Goal: Transaction & Acquisition: Obtain resource

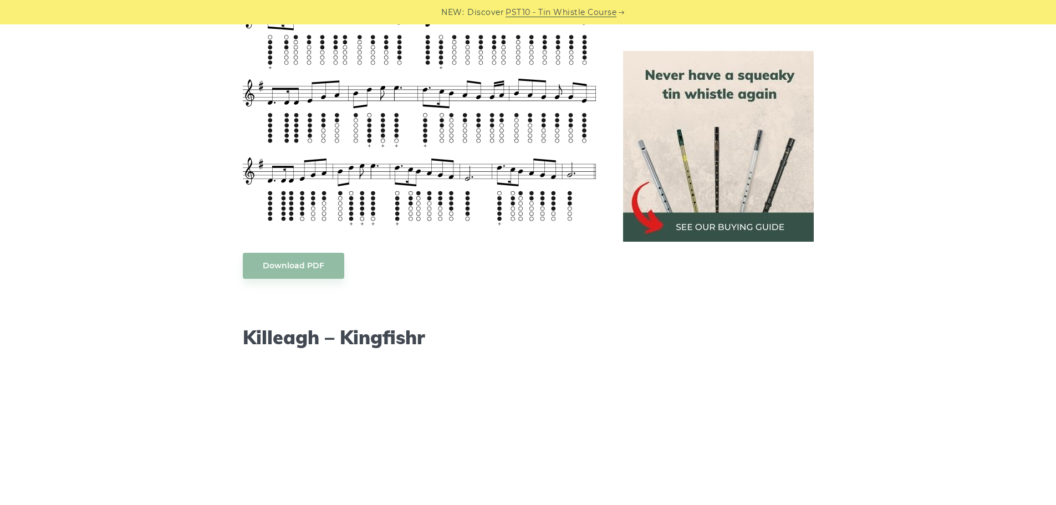
scroll to position [832, 0]
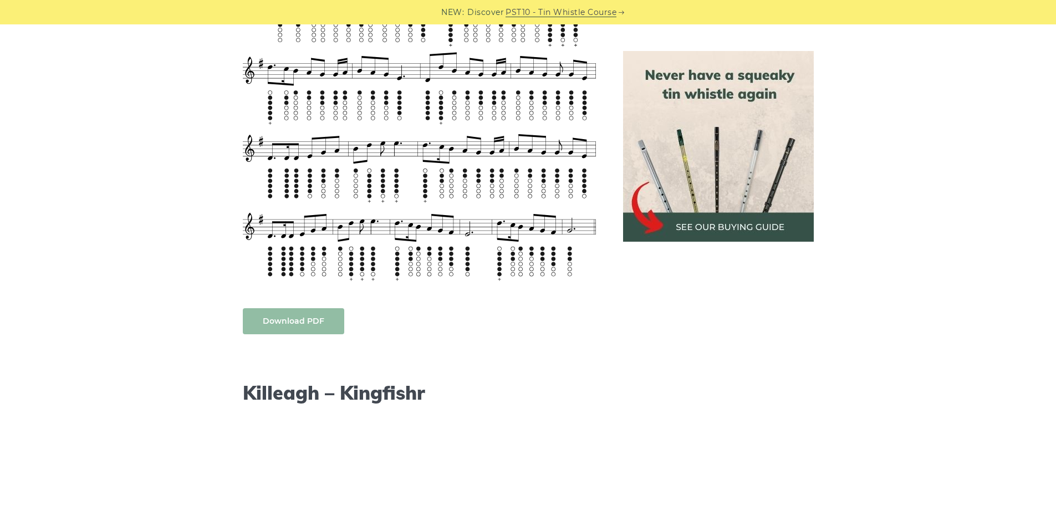
click at [304, 318] on body "NEW: Discover PST10 - Tin Whistle Course Lessons Fingering Charts Tabs & Notes …" at bounding box center [528, 434] width 1056 height 2533
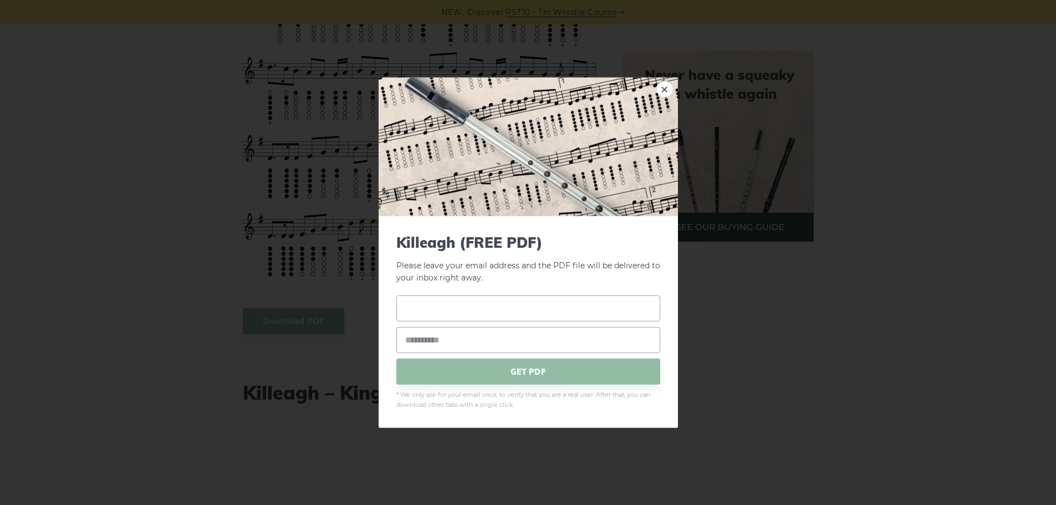
click at [470, 305] on input "text" at bounding box center [528, 308] width 264 height 26
click at [470, 305] on input "**********" at bounding box center [528, 308] width 264 height 26
type input "**********"
click at [529, 371] on span "GET PDF" at bounding box center [528, 372] width 264 height 26
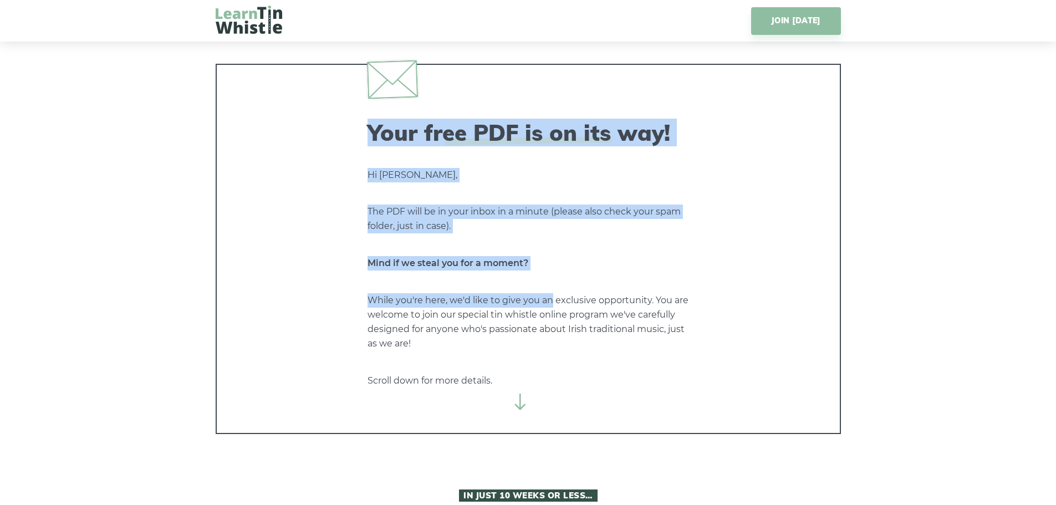
drag, startPoint x: 363, startPoint y: 125, endPoint x: 550, endPoint y: 284, distance: 245.5
click at [550, 284] on div "Your free PDF is on its way! Hi [PERSON_NAME], The PDF will be in your inbox in…" at bounding box center [528, 249] width 625 height 370
click at [272, 23] on img at bounding box center [249, 20] width 67 height 28
click at [254, 23] on img at bounding box center [249, 20] width 67 height 28
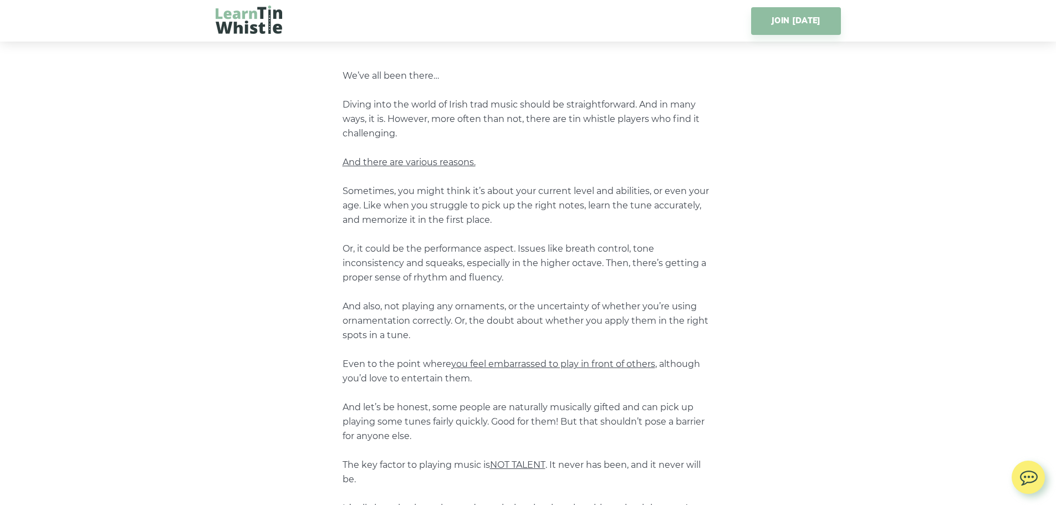
scroll to position [665, 0]
